Goal: Information Seeking & Learning: Learn about a topic

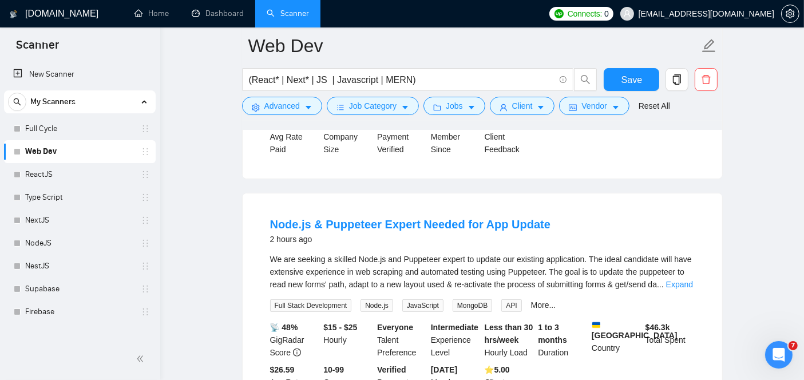
scroll to position [279, 0]
click at [371, 226] on link "Node.js & Puppeteer Expert Needed for App Update" at bounding box center [410, 224] width 280 height 13
click at [371, 230] on link "Node.js & Puppeteer Expert Needed for App Update" at bounding box center [410, 224] width 280 height 13
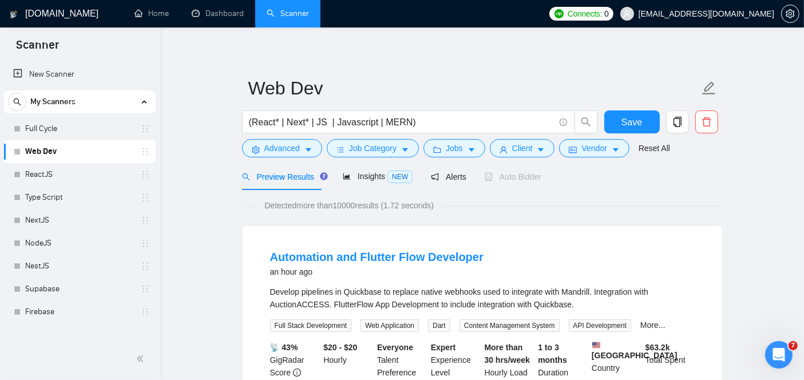
scroll to position [0, 0]
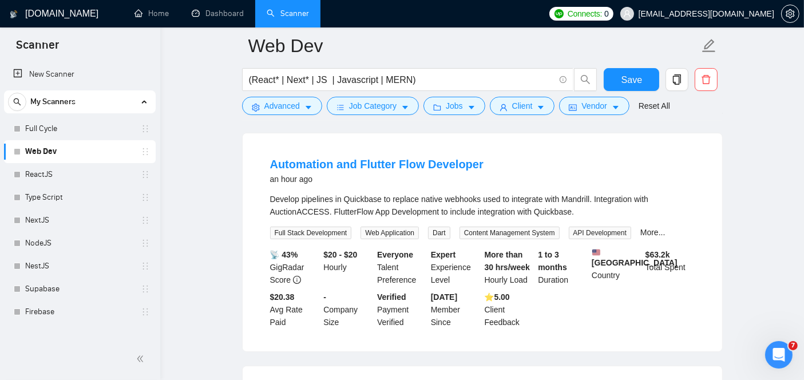
scroll to position [105, 0]
click at [376, 161] on link "Automation and Flutter Flow Developer" at bounding box center [376, 165] width 213 height 13
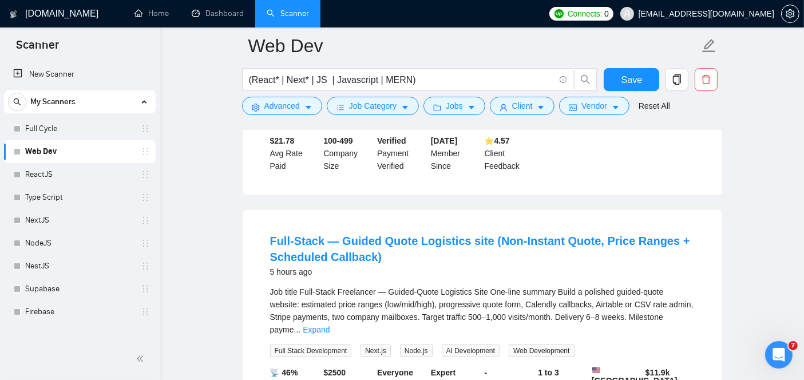
scroll to position [798, 0]
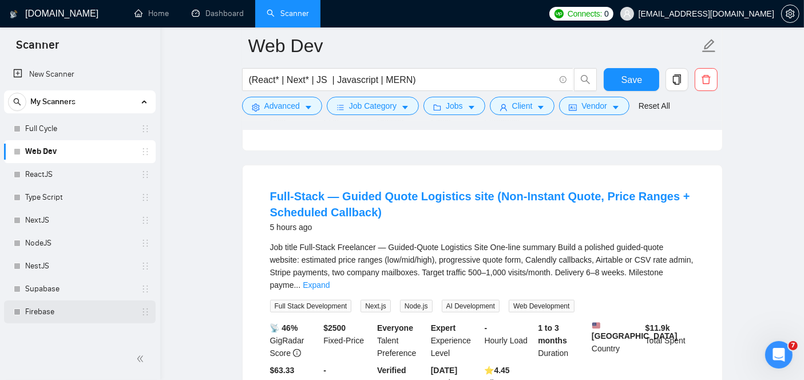
click at [62, 309] on link "Firebase" at bounding box center [79, 311] width 109 height 23
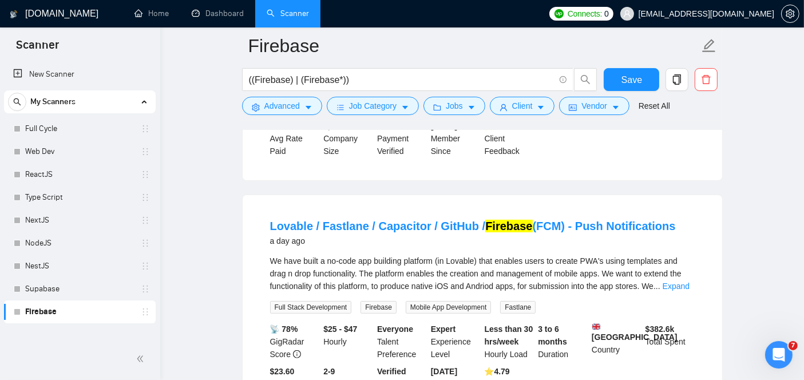
scroll to position [328, 0]
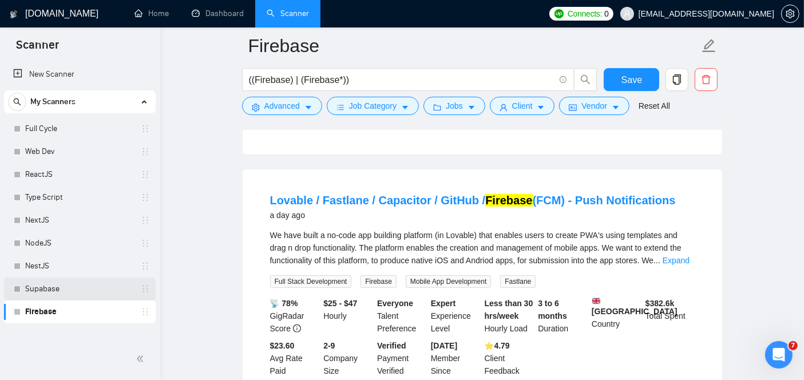
click at [23, 283] on div "Supabase" at bounding box center [82, 288] width 136 height 23
click at [52, 280] on link "Supabase" at bounding box center [79, 288] width 109 height 23
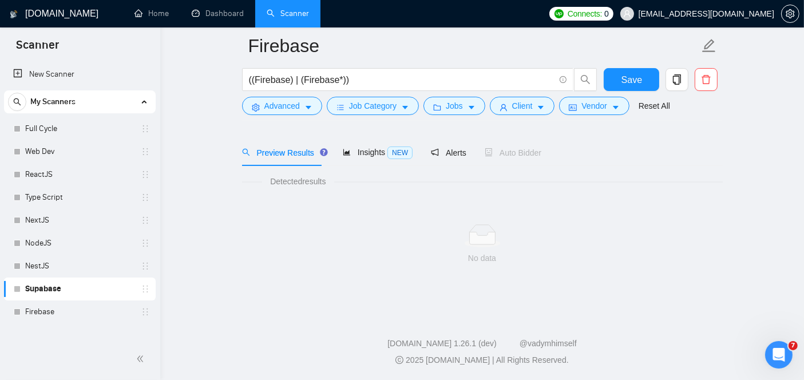
scroll to position [37, 0]
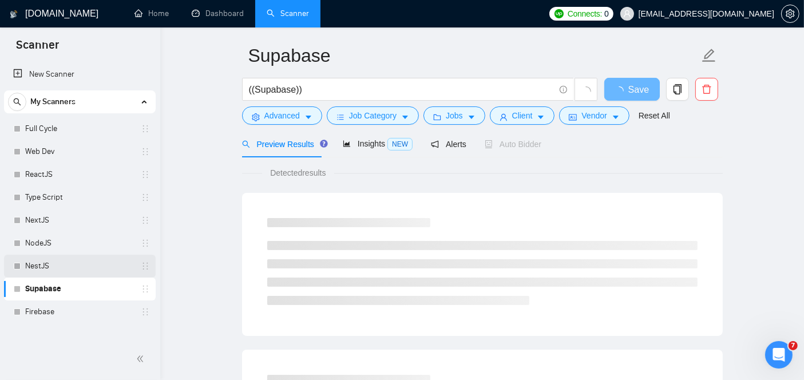
click at [67, 268] on link "NestJS" at bounding box center [79, 266] width 109 height 23
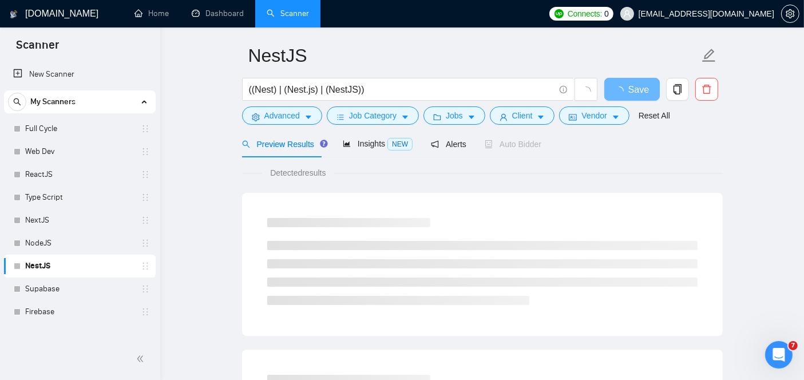
scroll to position [27, 0]
